Goal: Transaction & Acquisition: Subscribe to service/newsletter

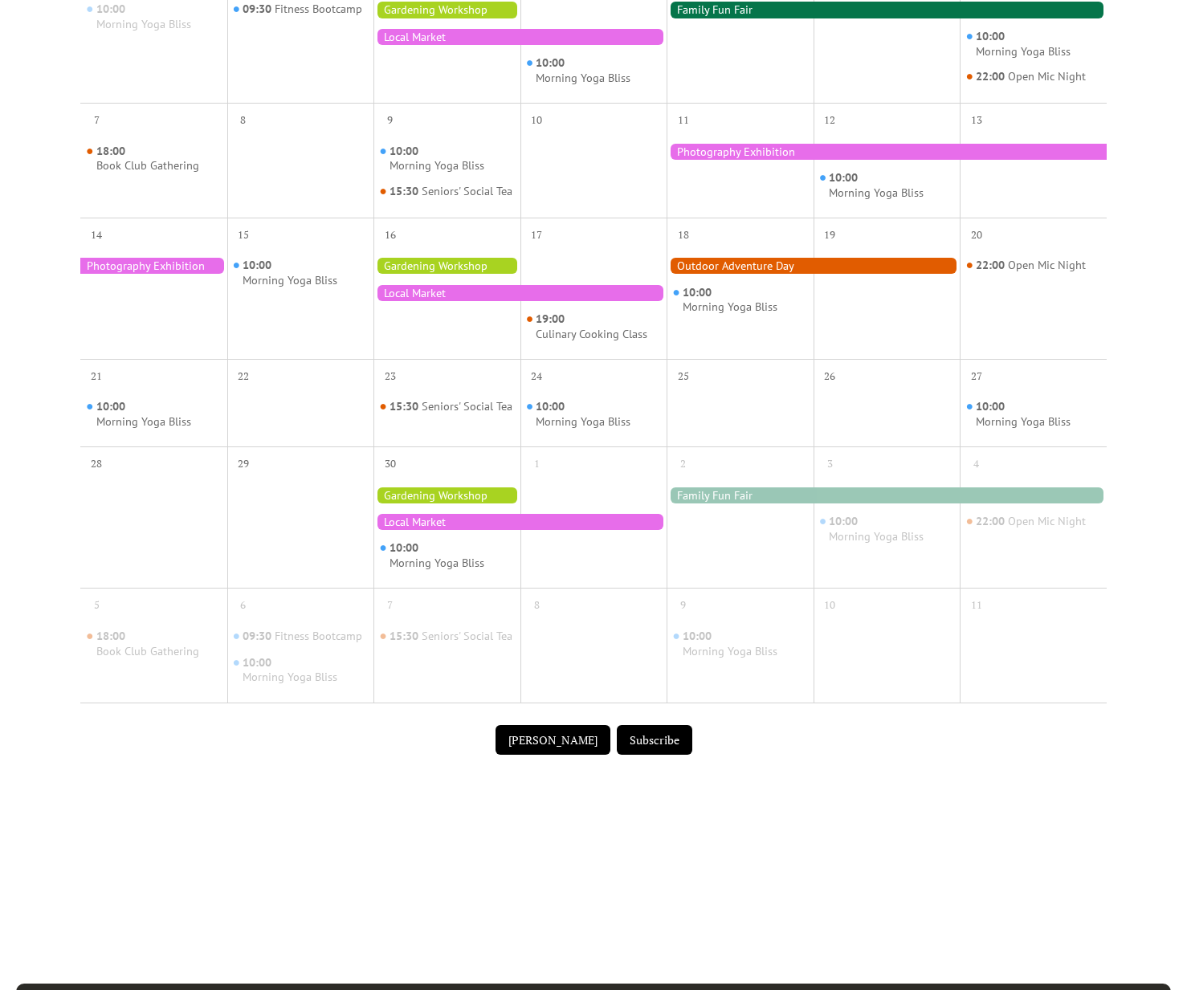
scroll to position [484, 0]
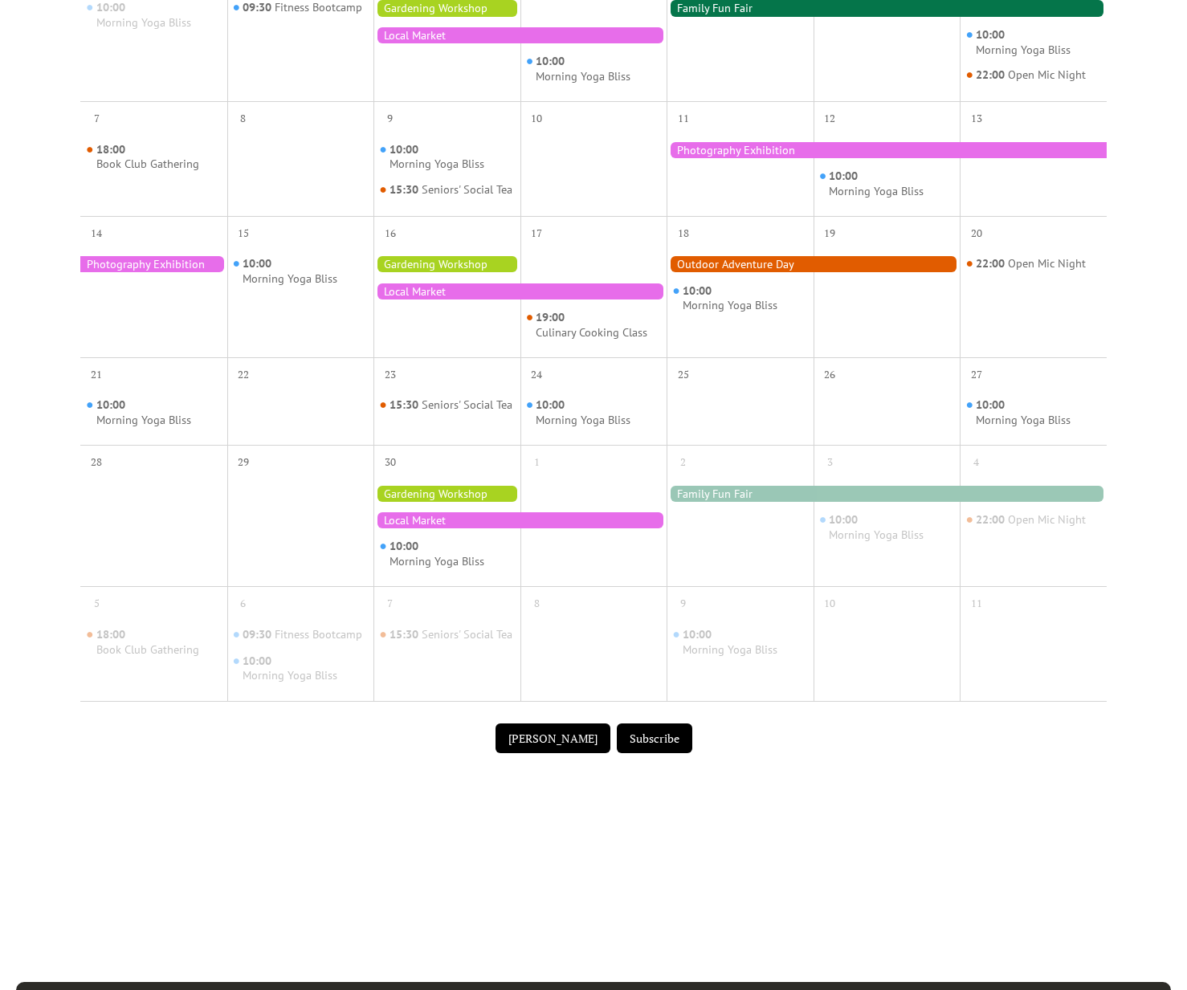
click at [555, 739] on button "[PERSON_NAME]" at bounding box center [553, 739] width 115 height 31
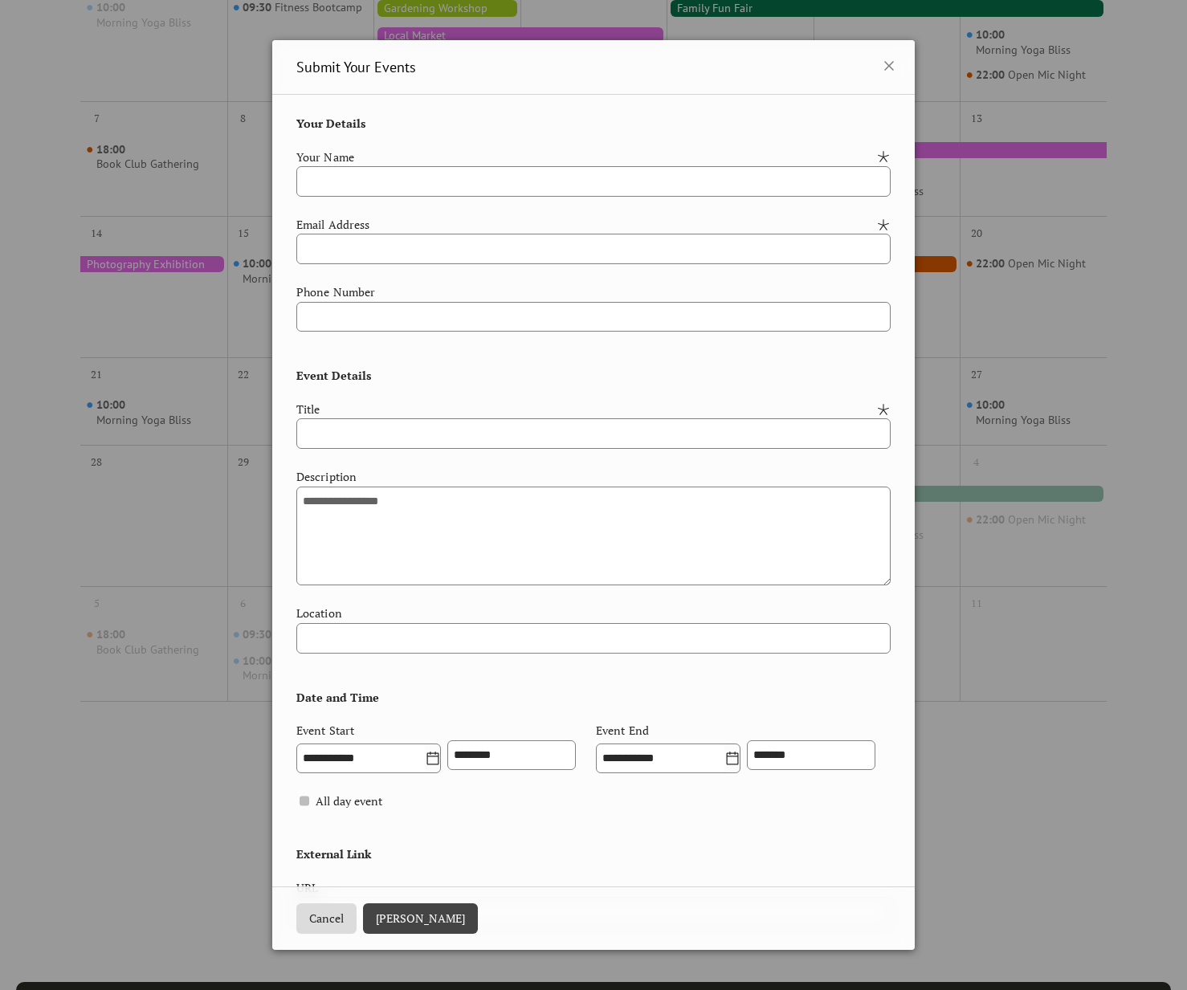
click at [390, 924] on button "[PERSON_NAME]" at bounding box center [420, 919] width 115 height 31
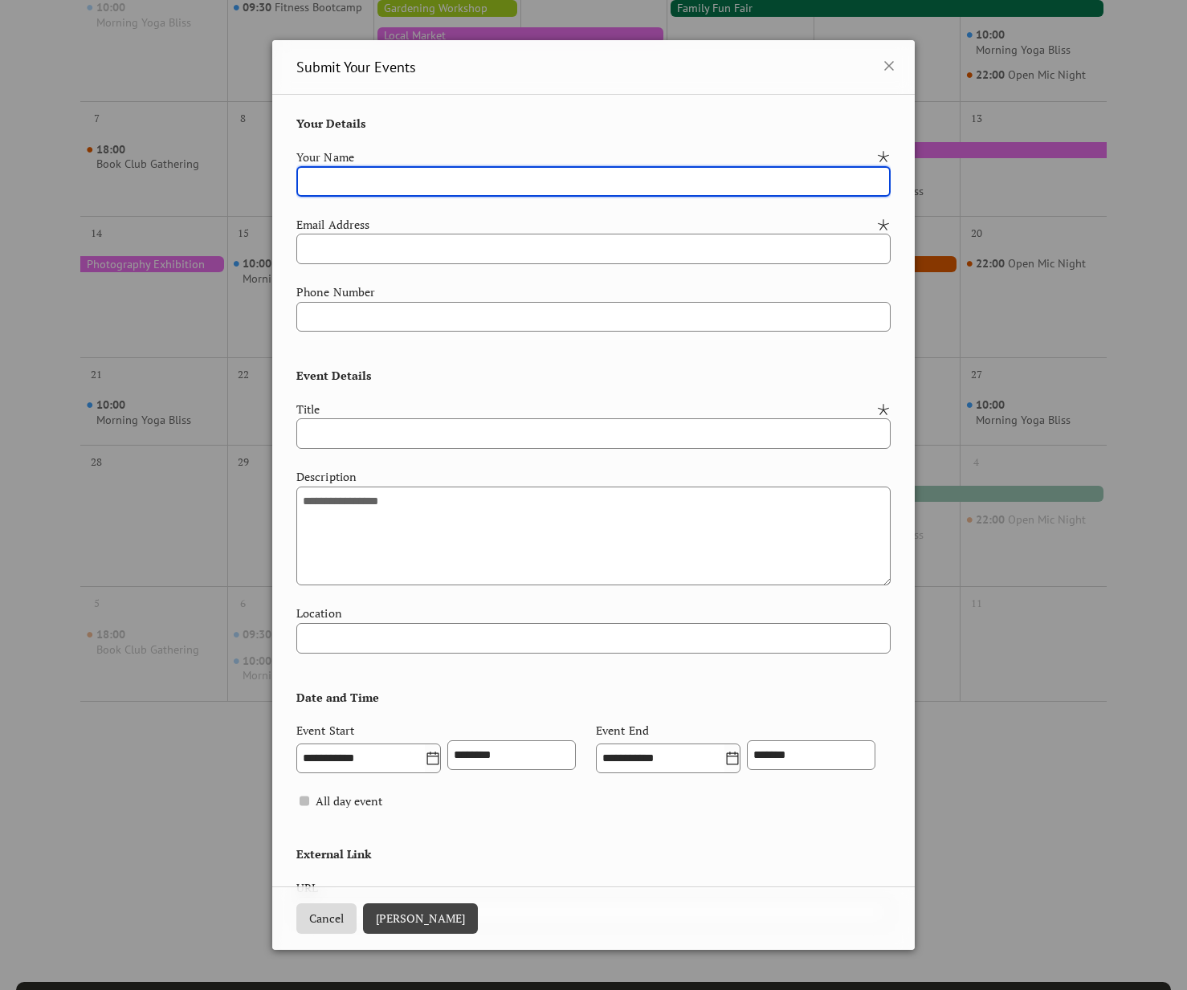
click at [55, 302] on div "**********" at bounding box center [593, 495] width 1187 height 990
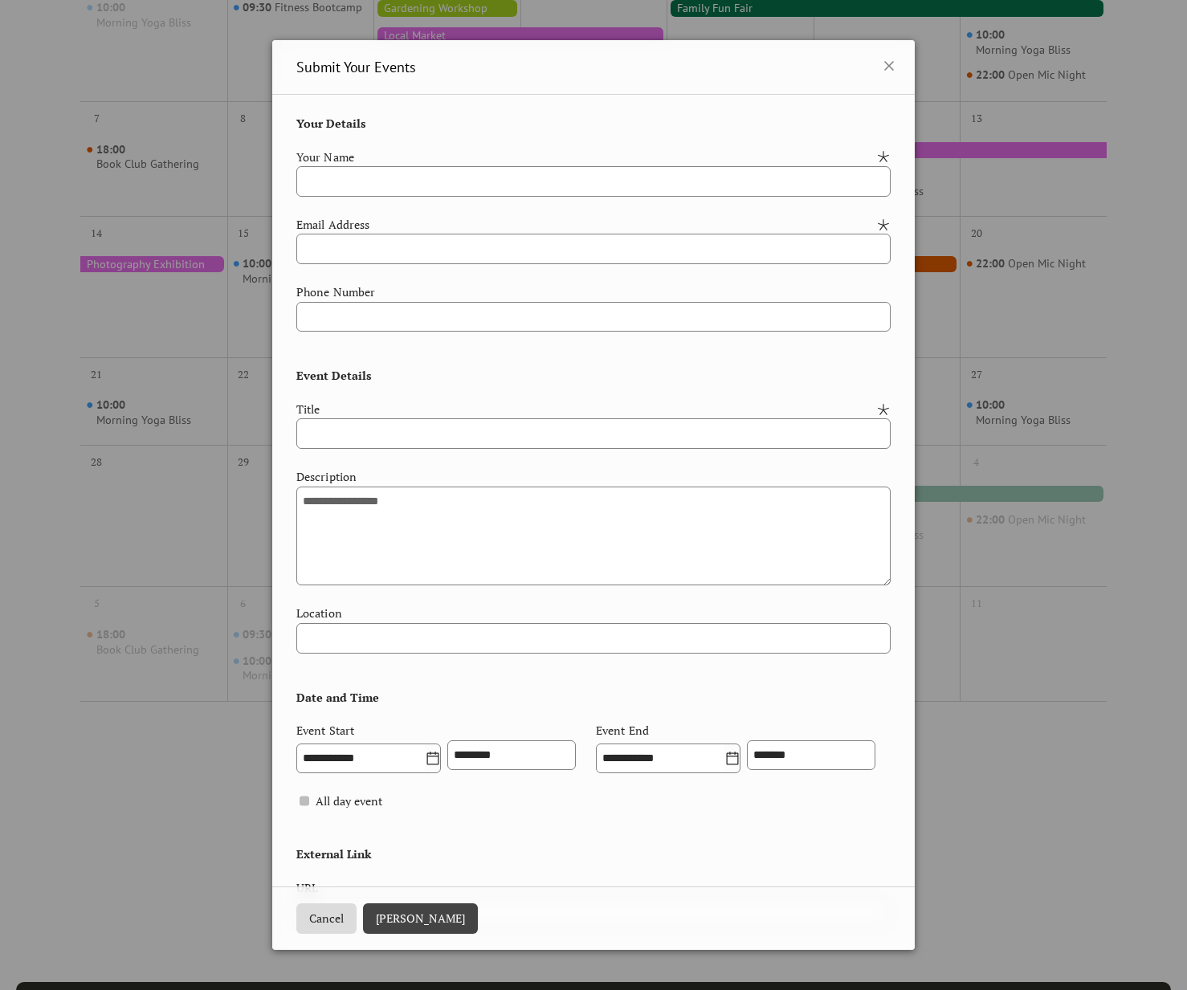
scroll to position [0, 0]
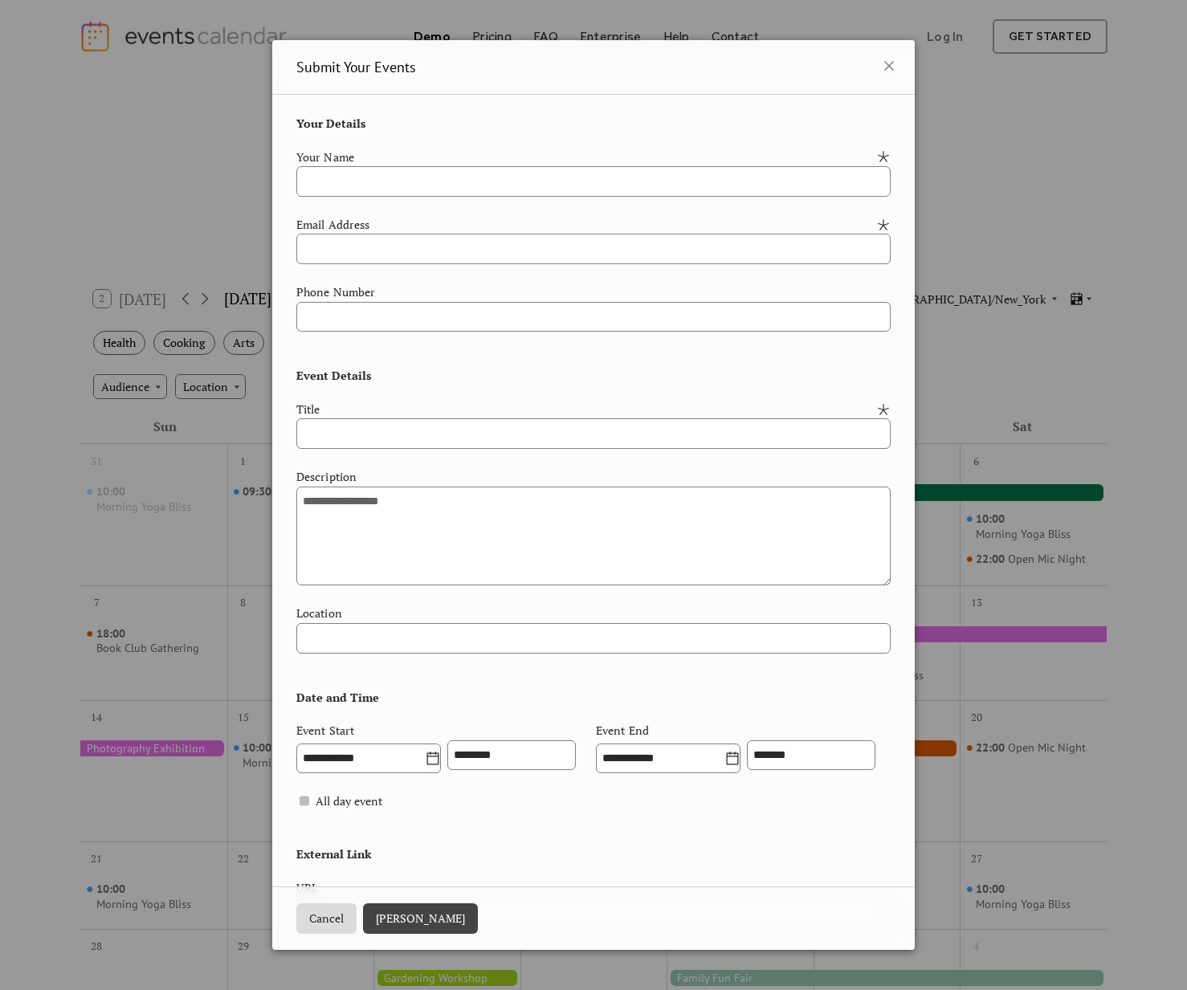
click at [890, 68] on icon at bounding box center [889, 65] width 19 height 19
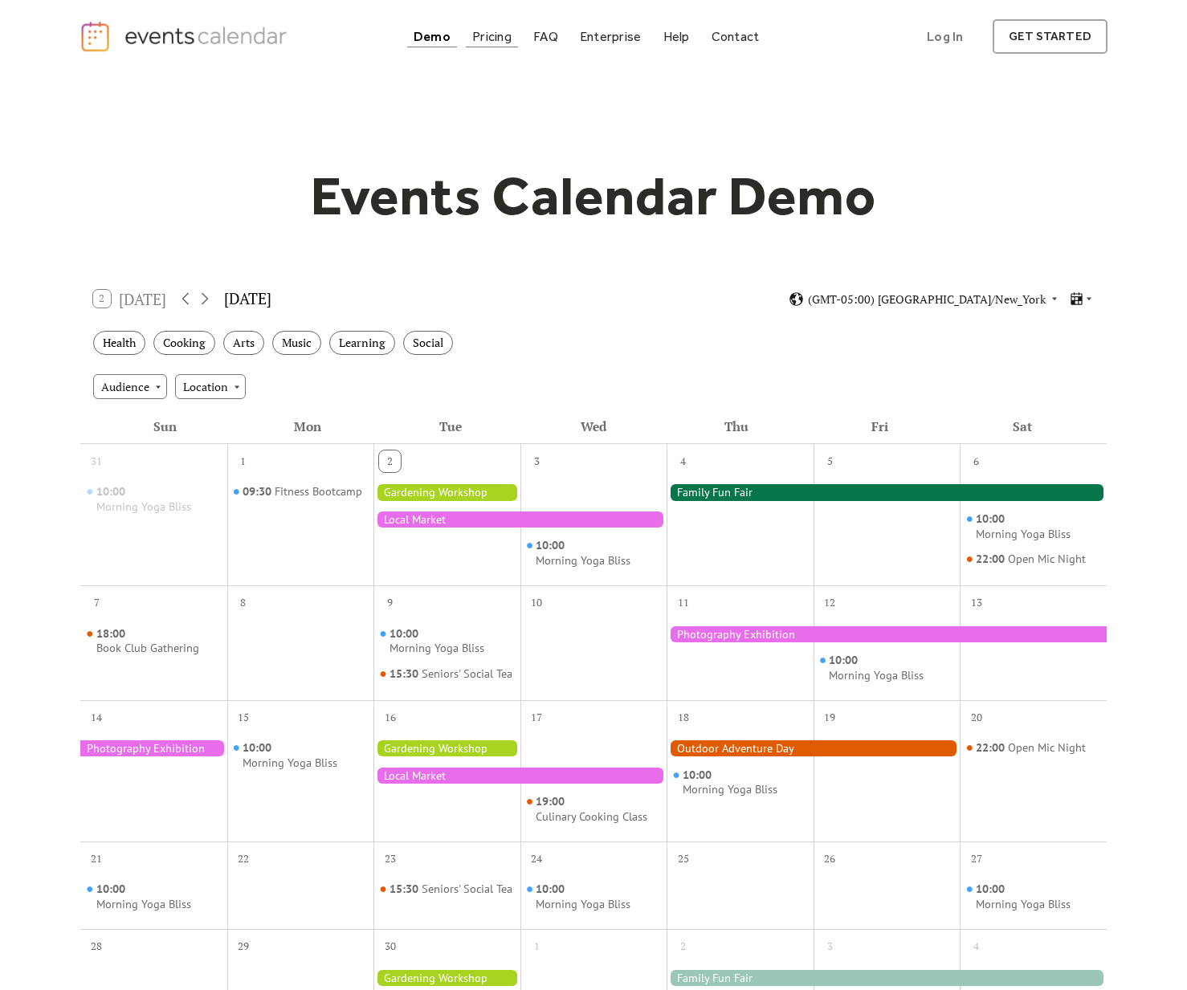
click at [489, 35] on div "Pricing" at bounding box center [491, 36] width 39 height 9
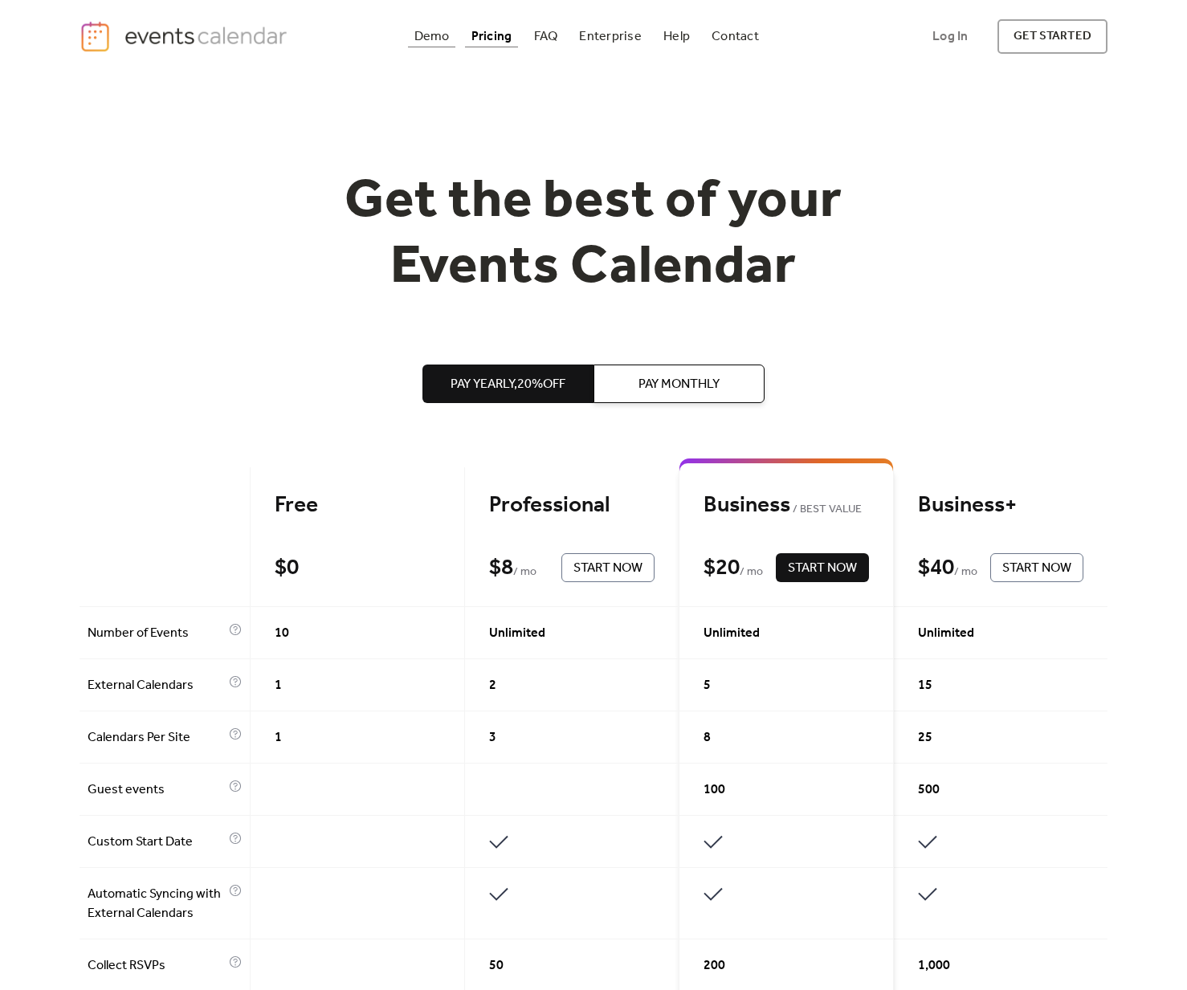
click at [435, 39] on div "Demo" at bounding box center [431, 36] width 35 height 9
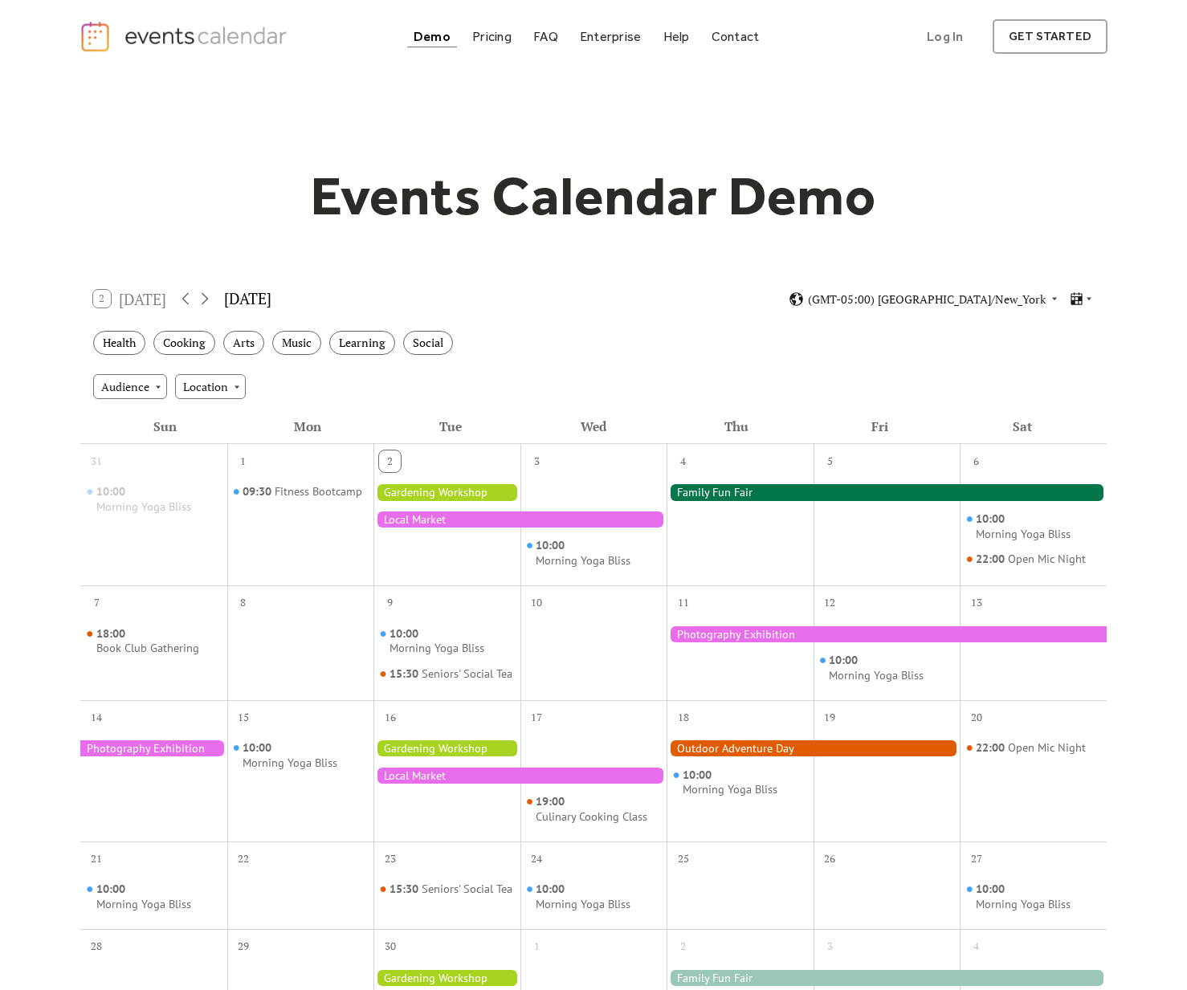
click at [76, 247] on div "Events Calendar Demo Loading the Events Calendar..." at bounding box center [593, 705] width 1187 height 1265
click at [139, 385] on div "Audience" at bounding box center [130, 386] width 74 height 24
click at [188, 378] on div "Location" at bounding box center [210, 386] width 71 height 24
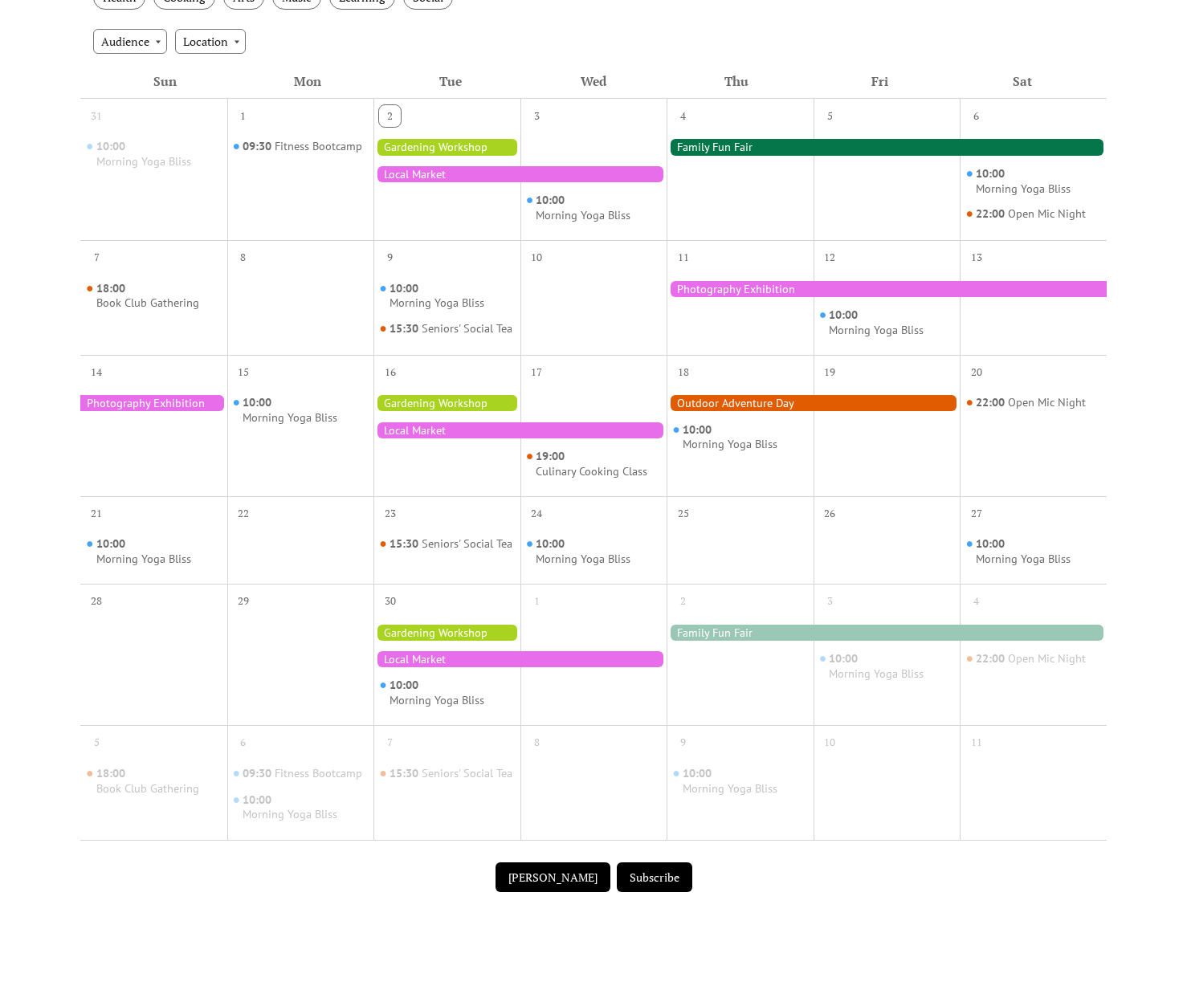
scroll to position [353, 0]
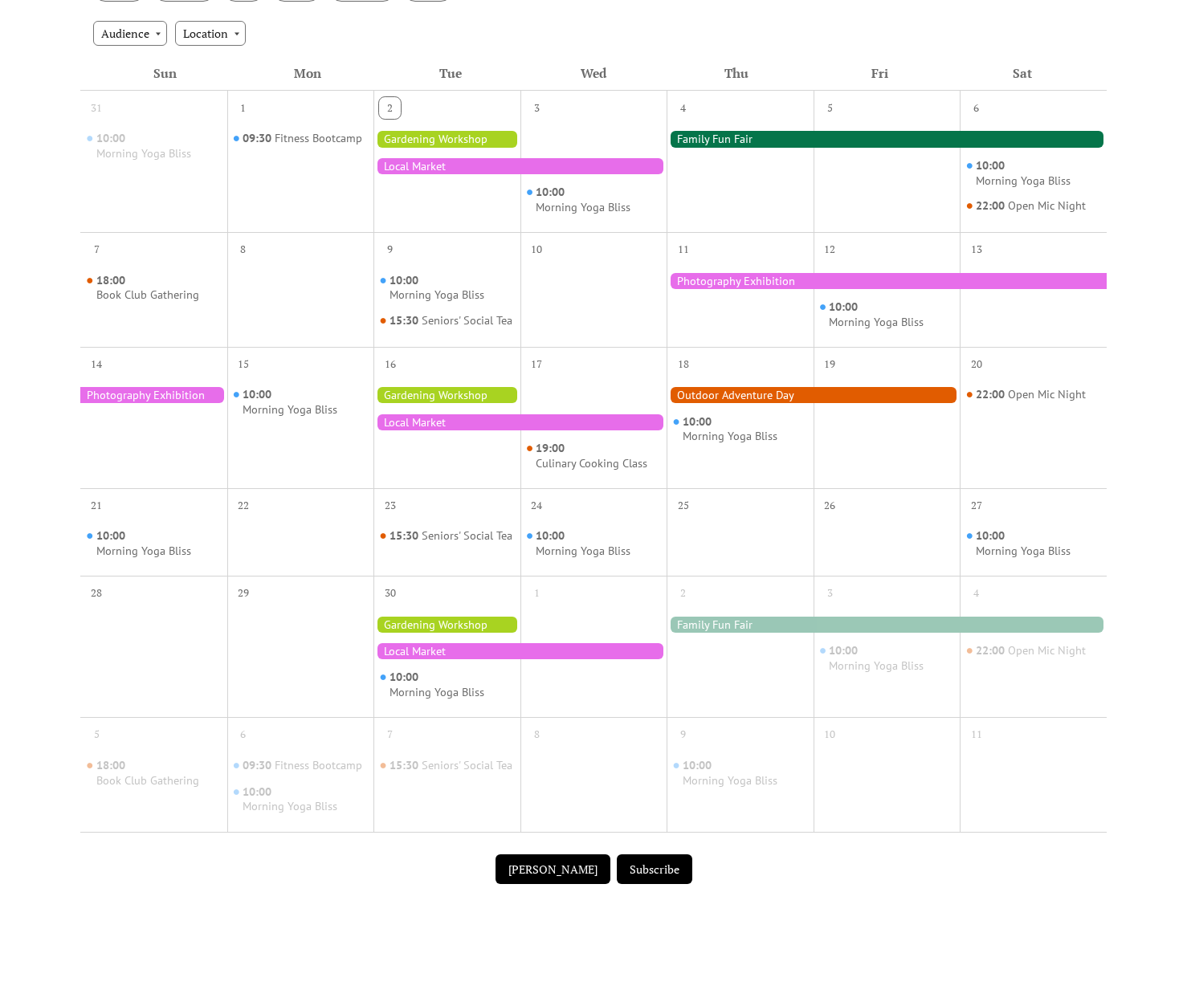
click at [640, 872] on button "Subscribe" at bounding box center [655, 870] width 76 height 31
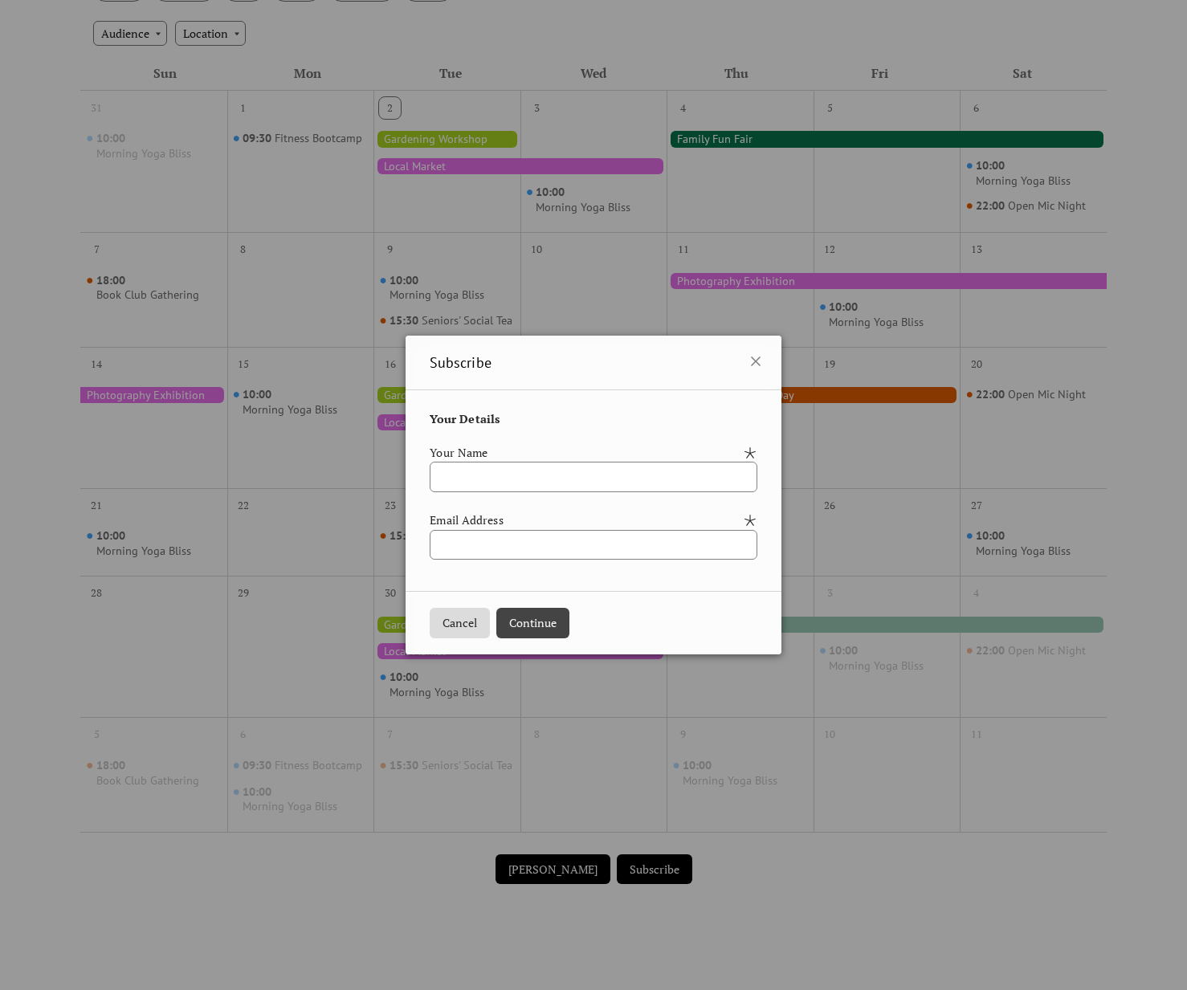
click at [439, 627] on button "Cancel" at bounding box center [460, 623] width 60 height 31
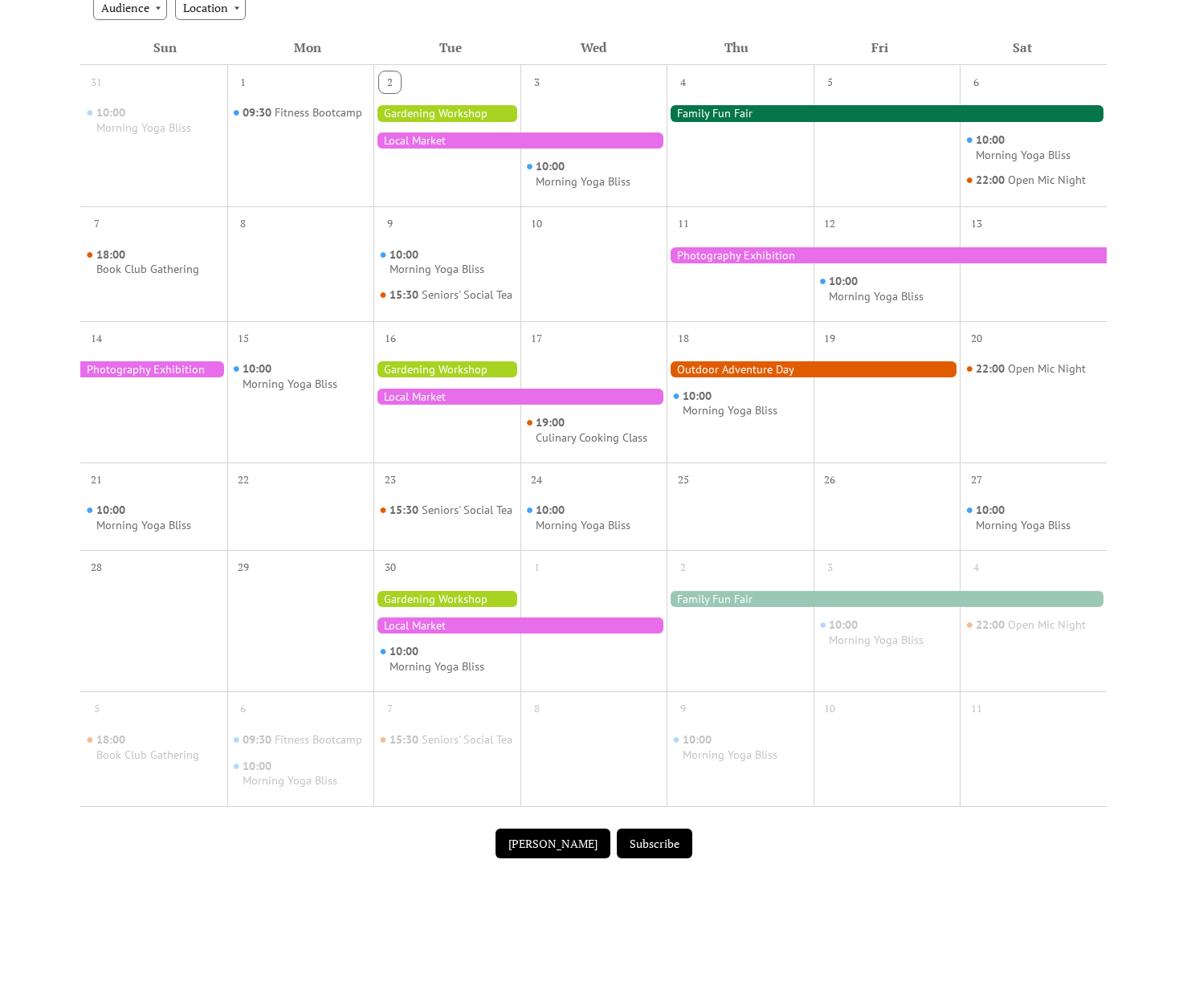
scroll to position [610, 0]
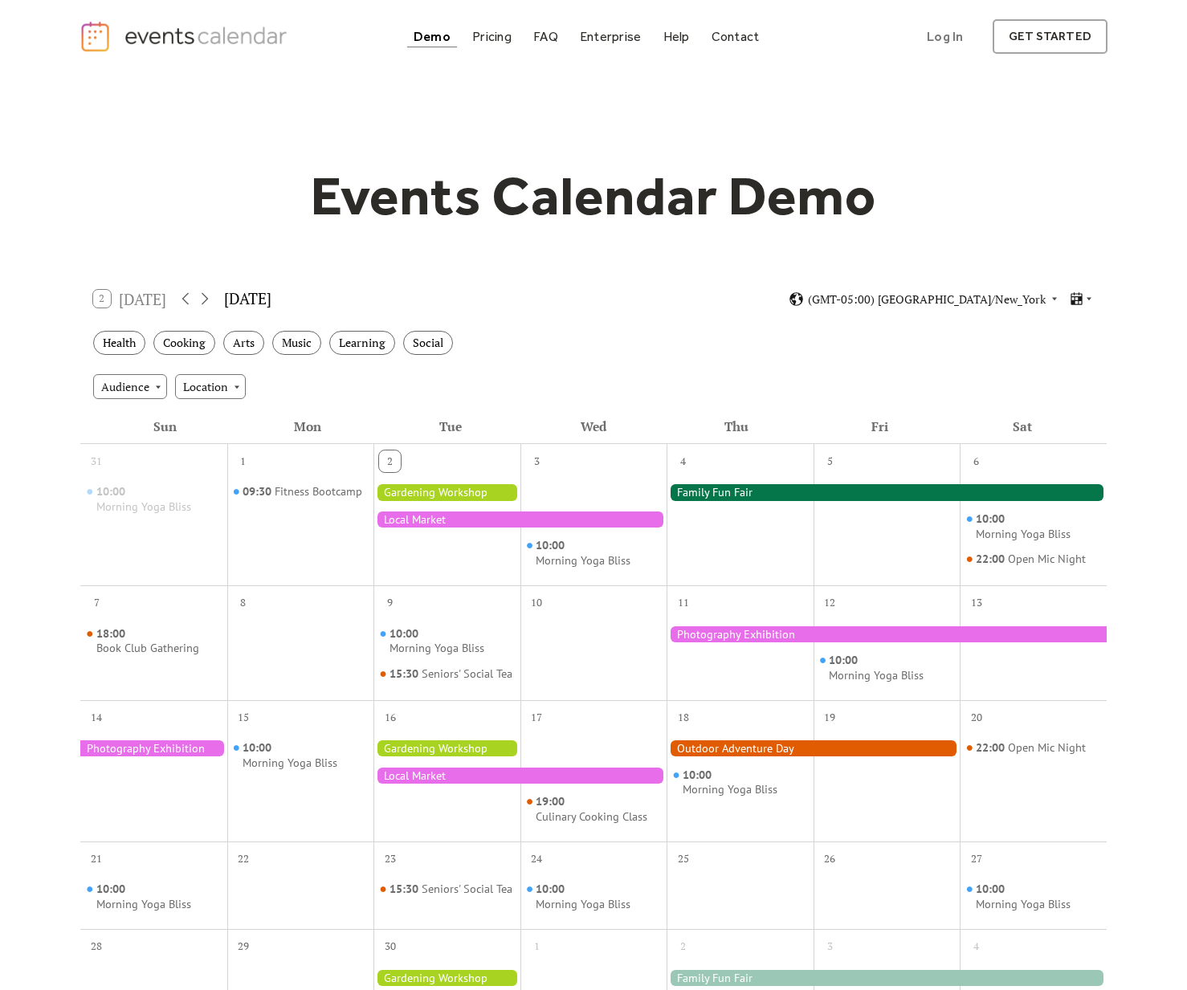
scroll to position [1, 0]
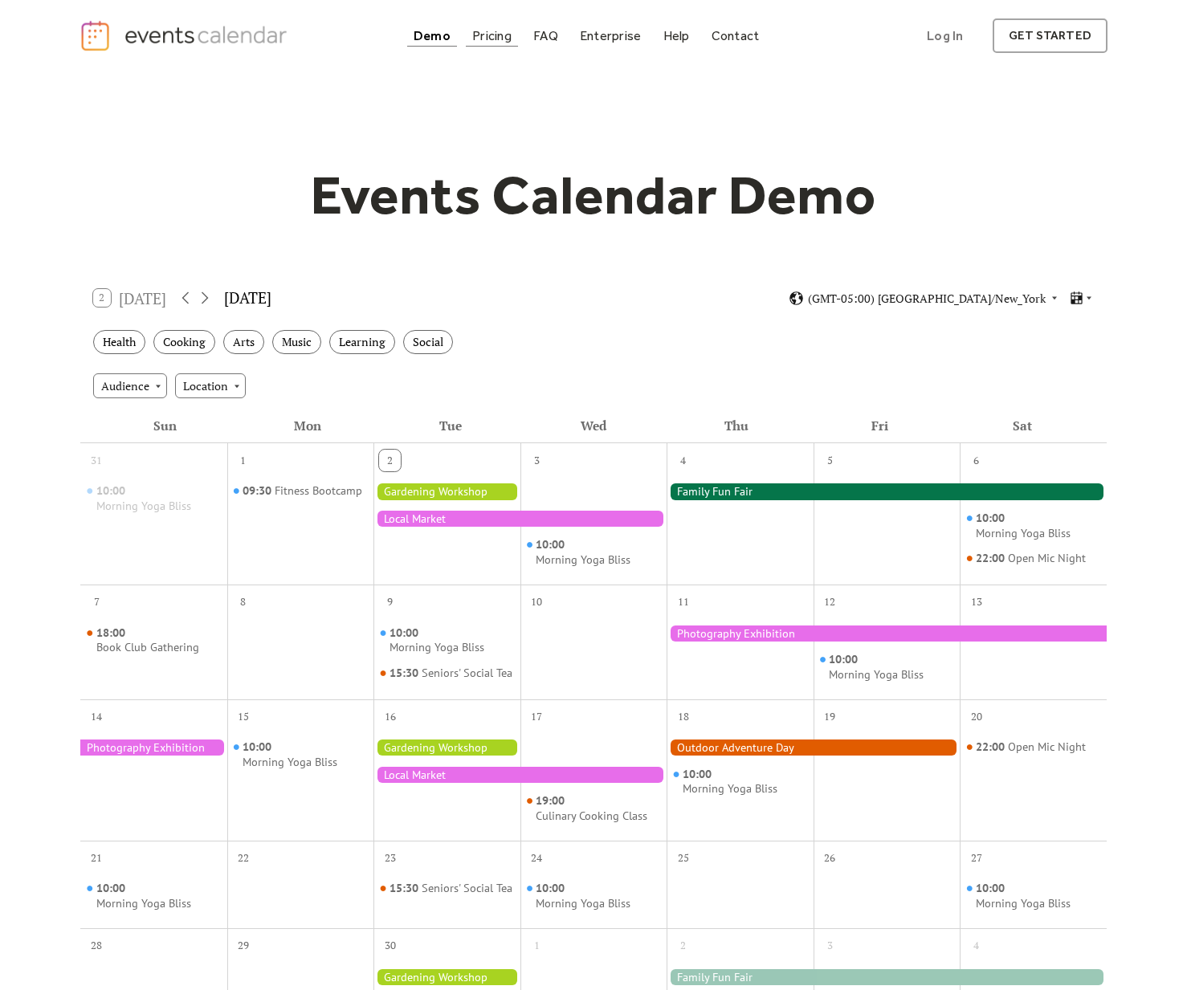
click at [491, 39] on div "Pricing" at bounding box center [491, 35] width 39 height 9
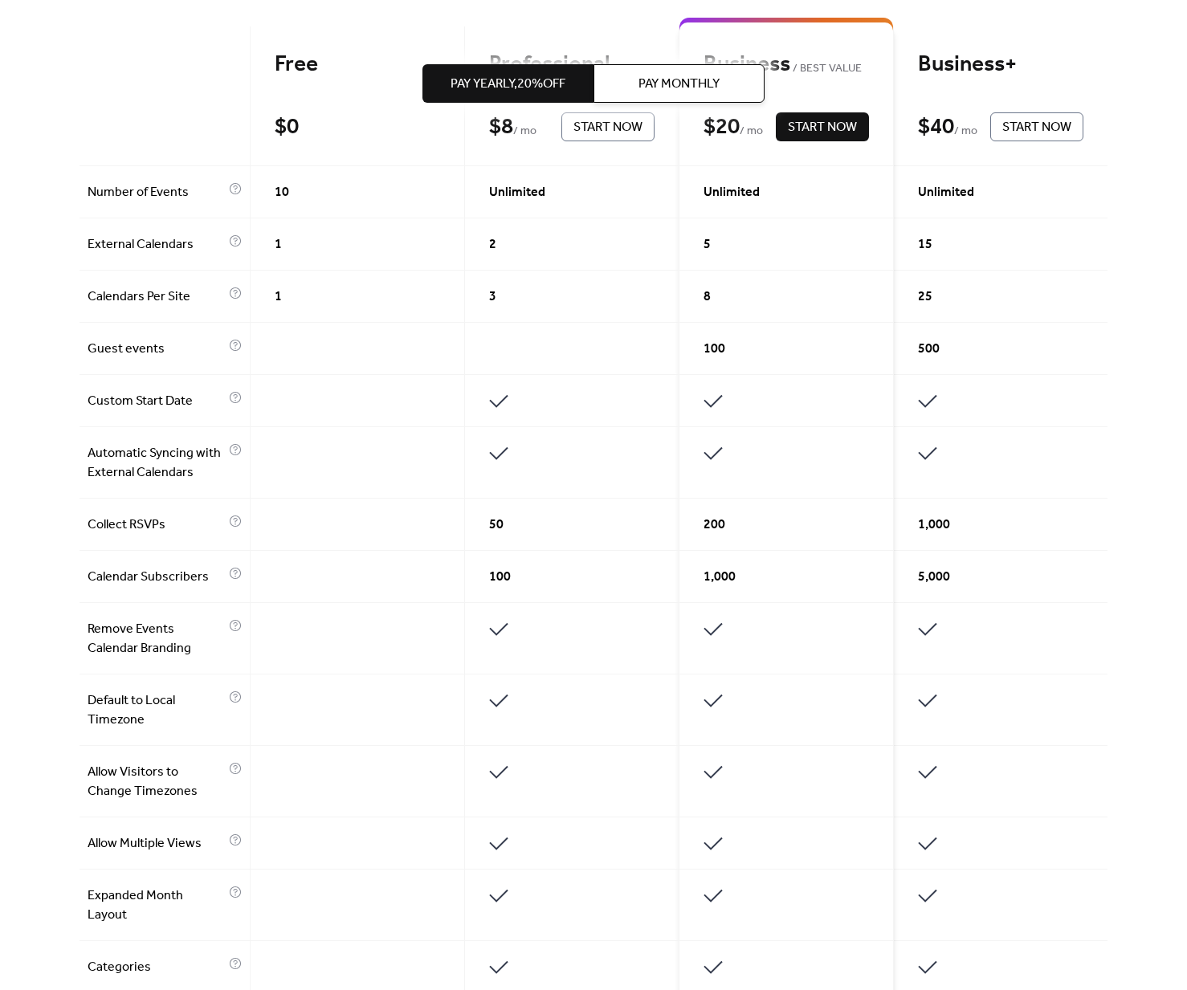
scroll to position [441, 0]
